Goal: Transaction & Acquisition: Purchase product/service

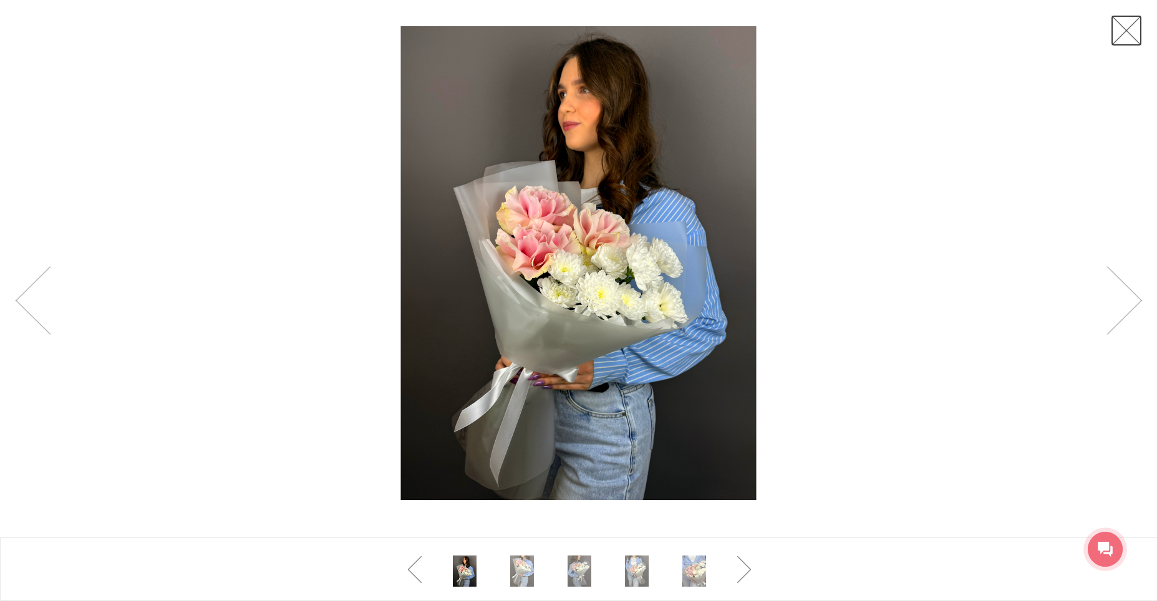
click at [1125, 32] on link at bounding box center [1126, 30] width 31 height 31
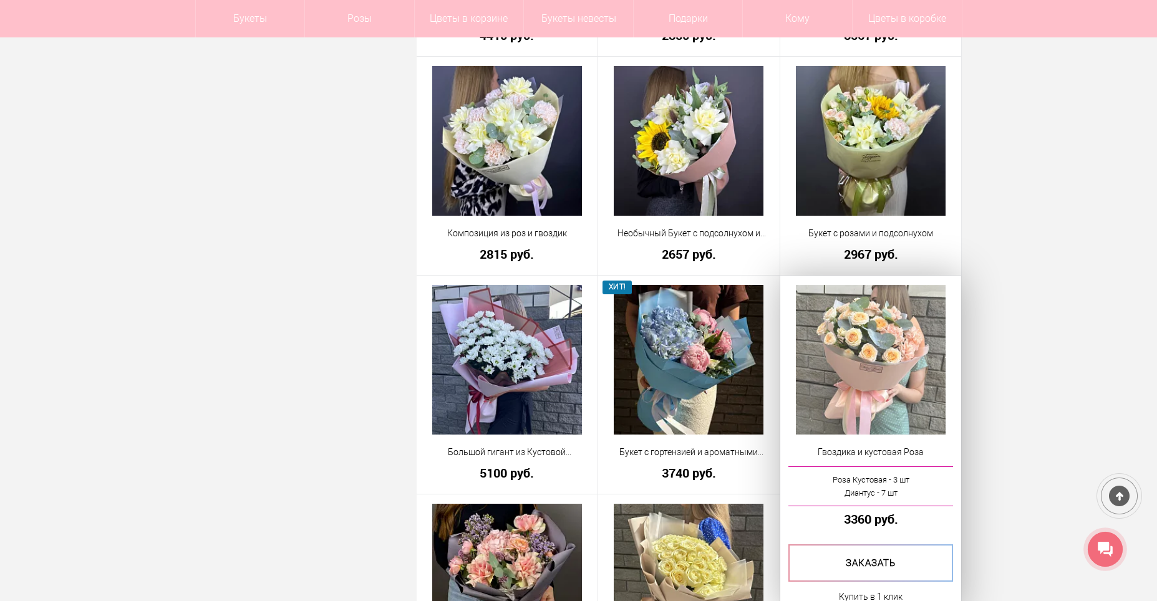
scroll to position [1909, 0]
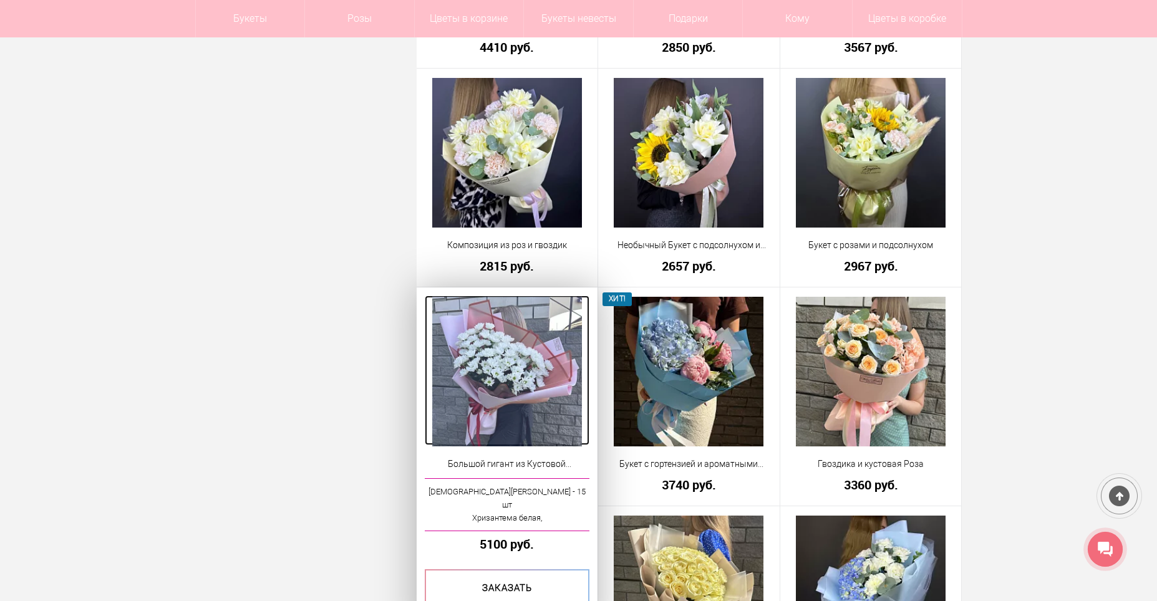
click at [512, 379] on img at bounding box center [507, 372] width 150 height 150
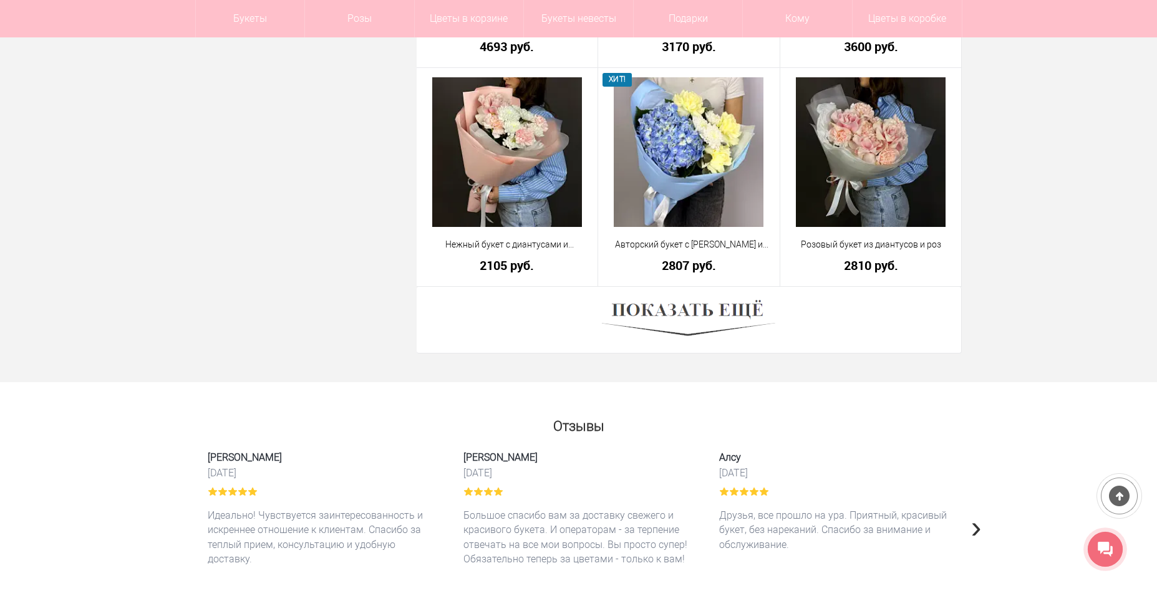
scroll to position [3443, 0]
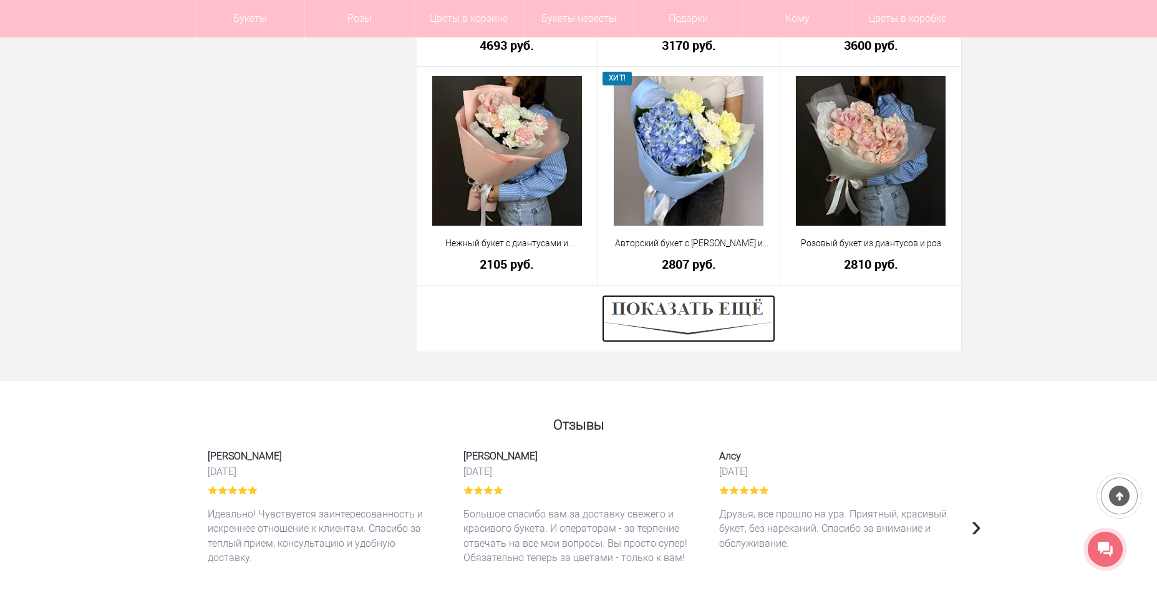
click at [706, 326] on img at bounding box center [688, 318] width 173 height 47
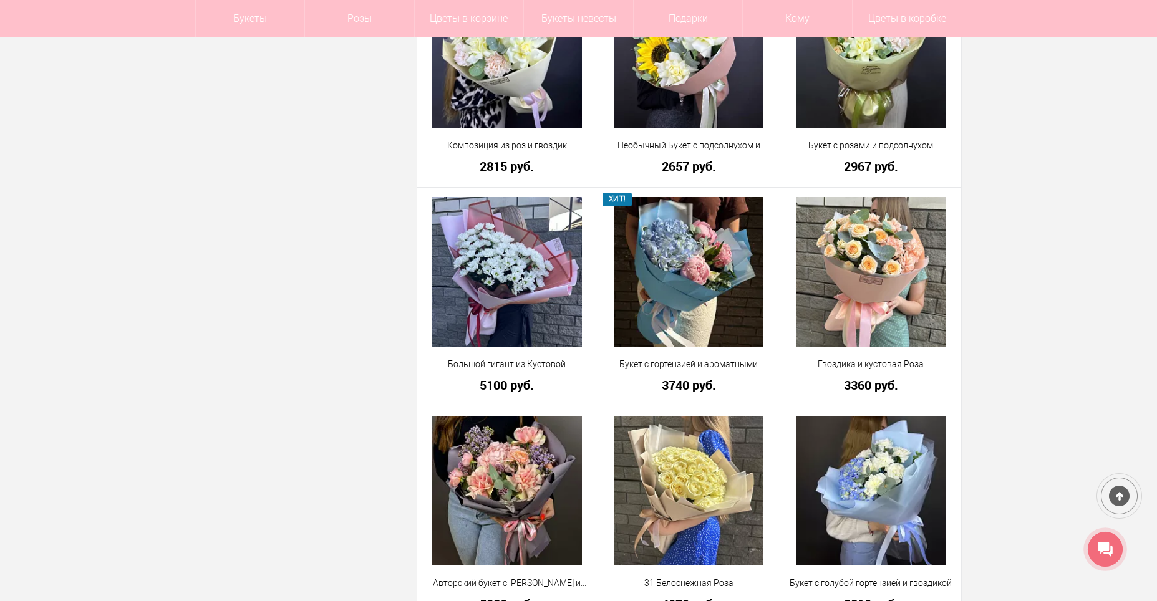
scroll to position [1572, 0]
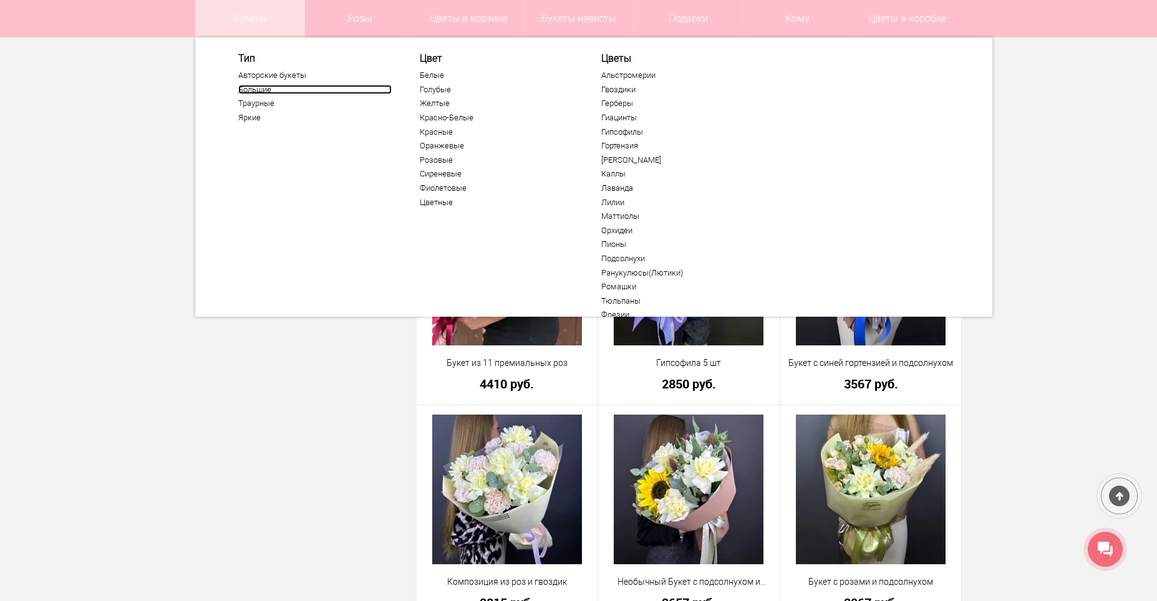
click at [251, 89] on link "Большие" at bounding box center [314, 90] width 153 height 10
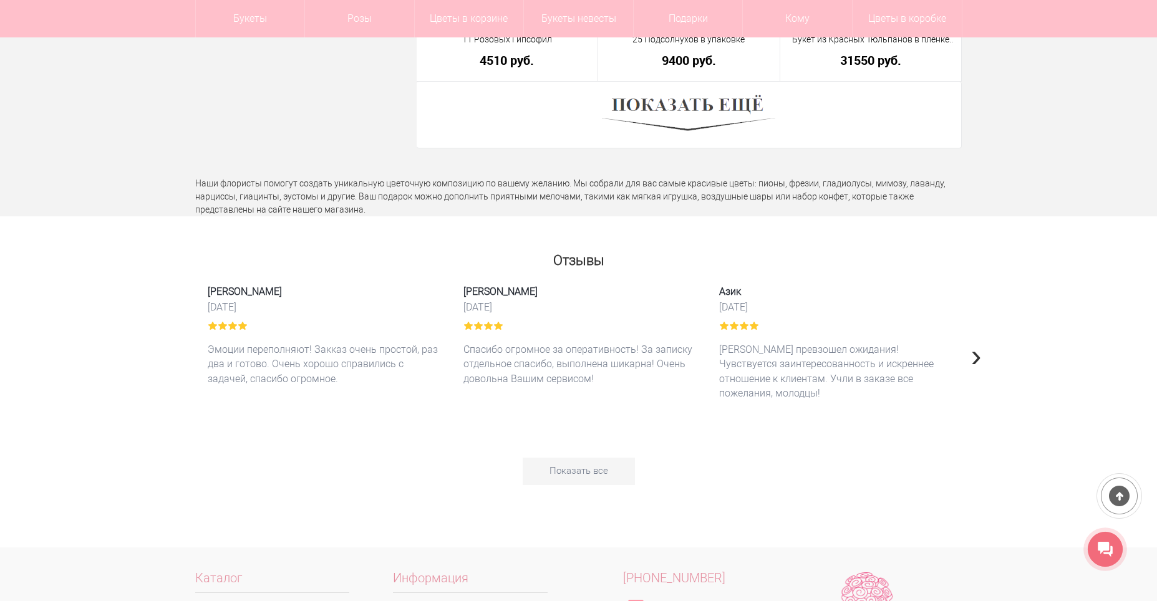
scroll to position [3555, 0]
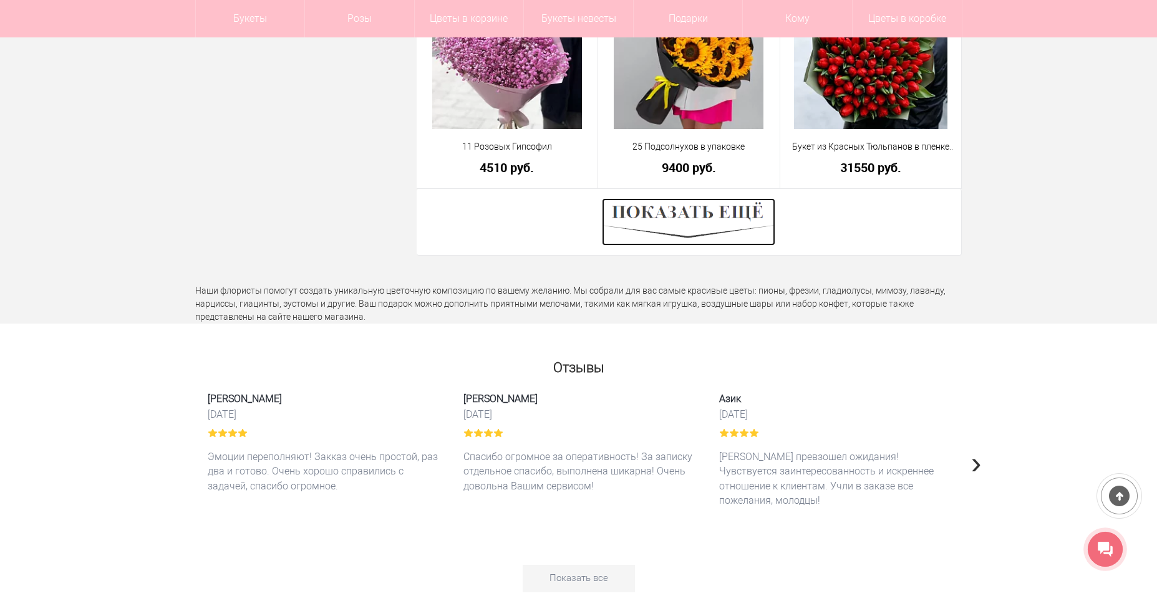
click at [657, 233] on img at bounding box center [688, 221] width 173 height 47
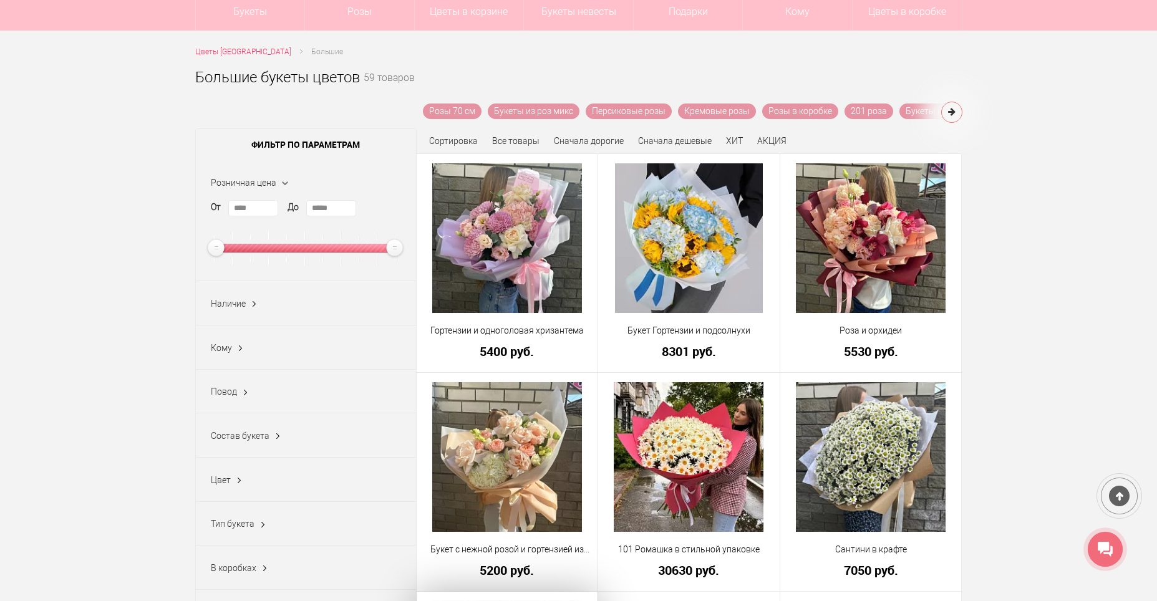
scroll to position [62, 0]
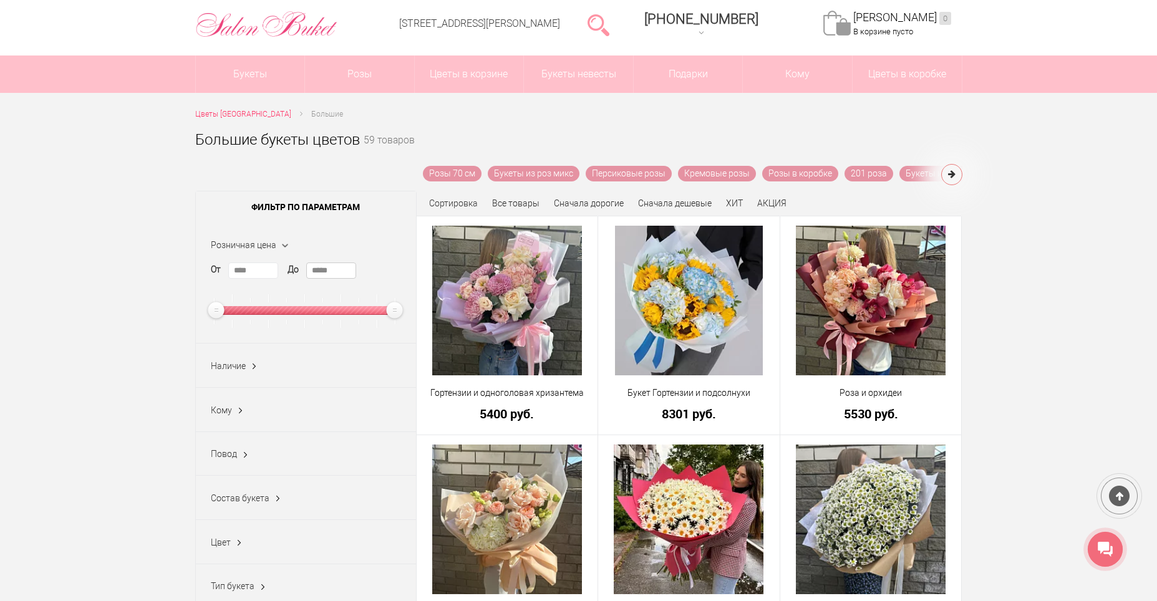
click at [337, 272] on input "*****" at bounding box center [331, 271] width 50 height 16
type input "****"
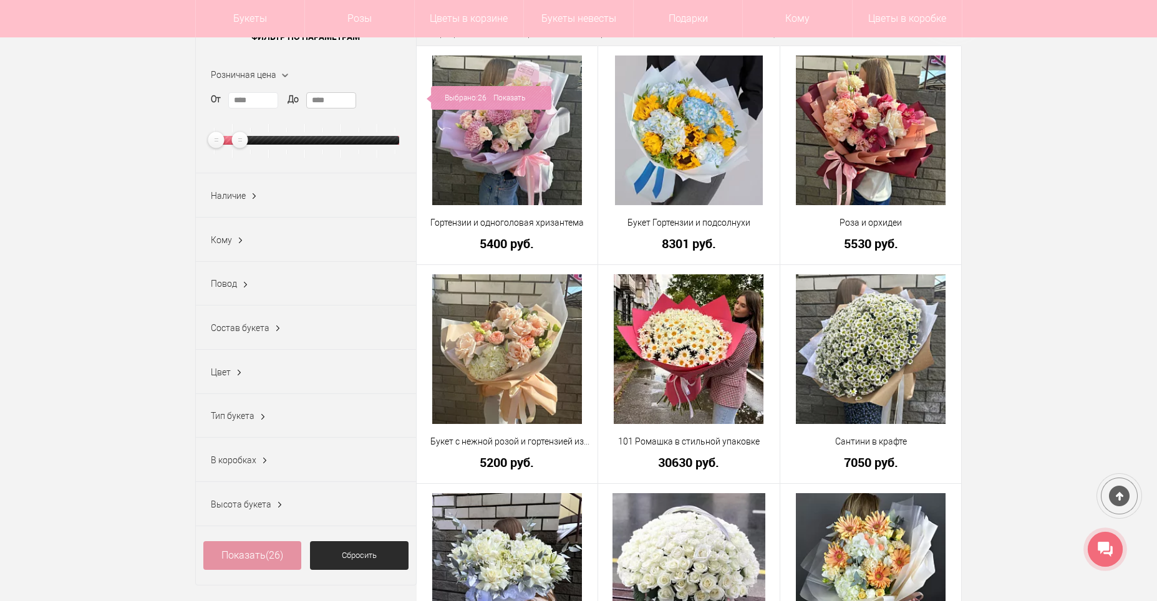
scroll to position [437, 0]
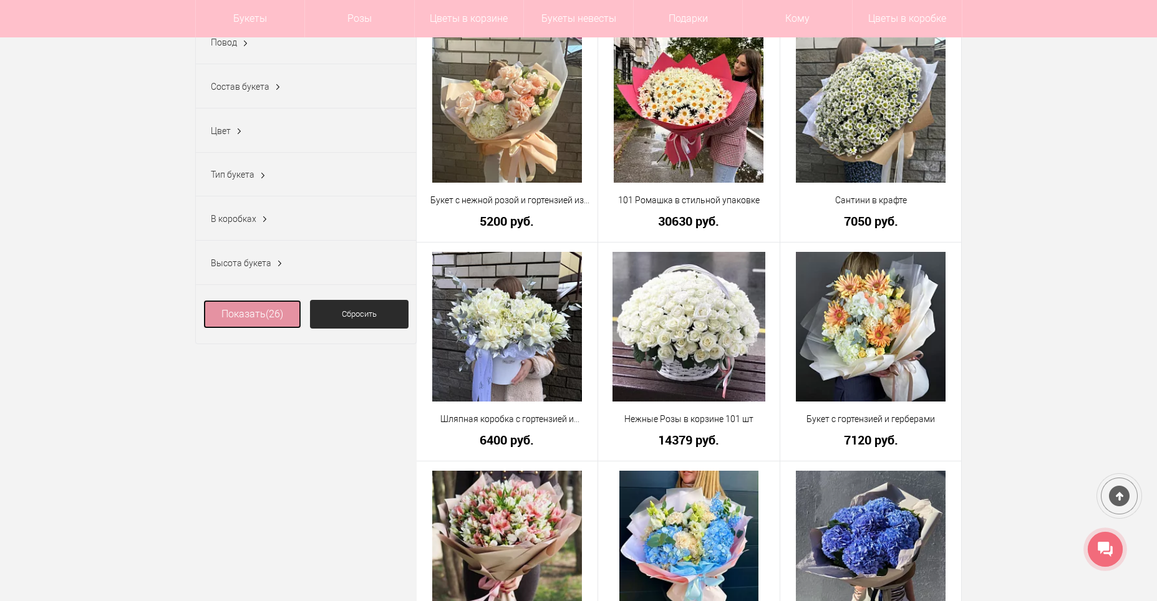
click at [270, 329] on link "Показать (26)" at bounding box center [252, 314] width 99 height 29
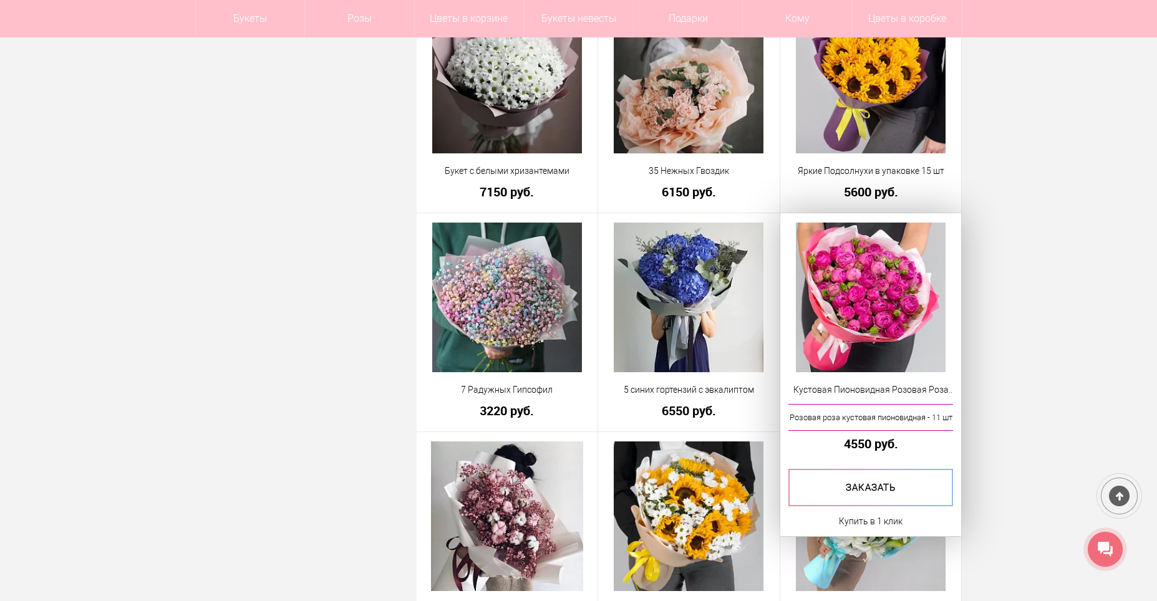
scroll to position [873, 0]
